Goal: Transaction & Acquisition: Purchase product/service

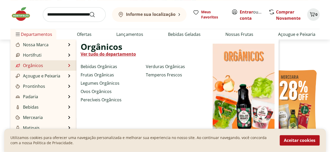
scroll to position [26, 0]
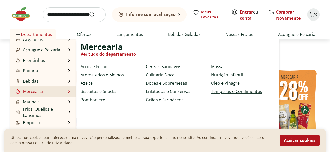
click at [231, 93] on link "Temperos e Condimentos" at bounding box center [236, 92] width 51 height 6
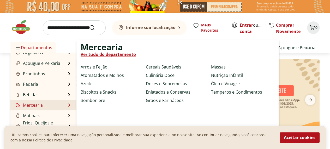
select select "**********"
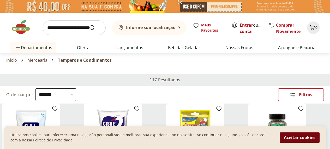
click at [305, 139] on button "Aceitar cookies" at bounding box center [299, 137] width 40 height 10
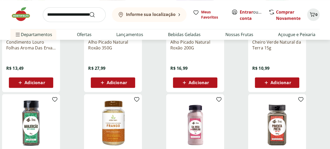
scroll to position [339, 0]
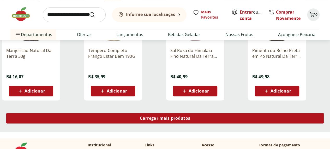
click at [190, 116] on span "Carregar mais produtos" at bounding box center [165, 118] width 50 height 4
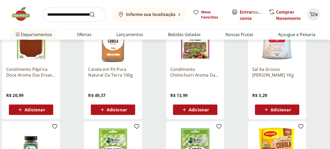
scroll to position [521, 0]
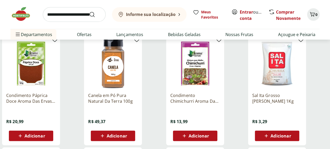
click at [56, 92] on p "Condimento Páprica Doce Aroma Das Ervas 50G" at bounding box center [31, 97] width 50 height 11
